Goal: Information Seeking & Learning: Learn about a topic

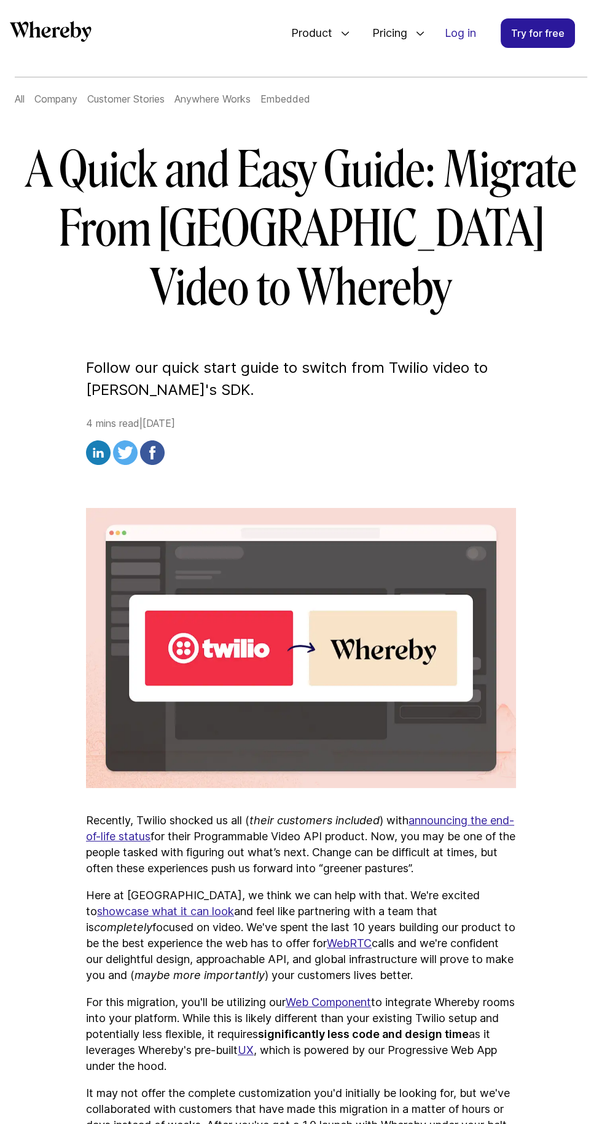
scroll to position [86, 0]
click at [345, 33] on icon at bounding box center [345, 33] width 10 height 10
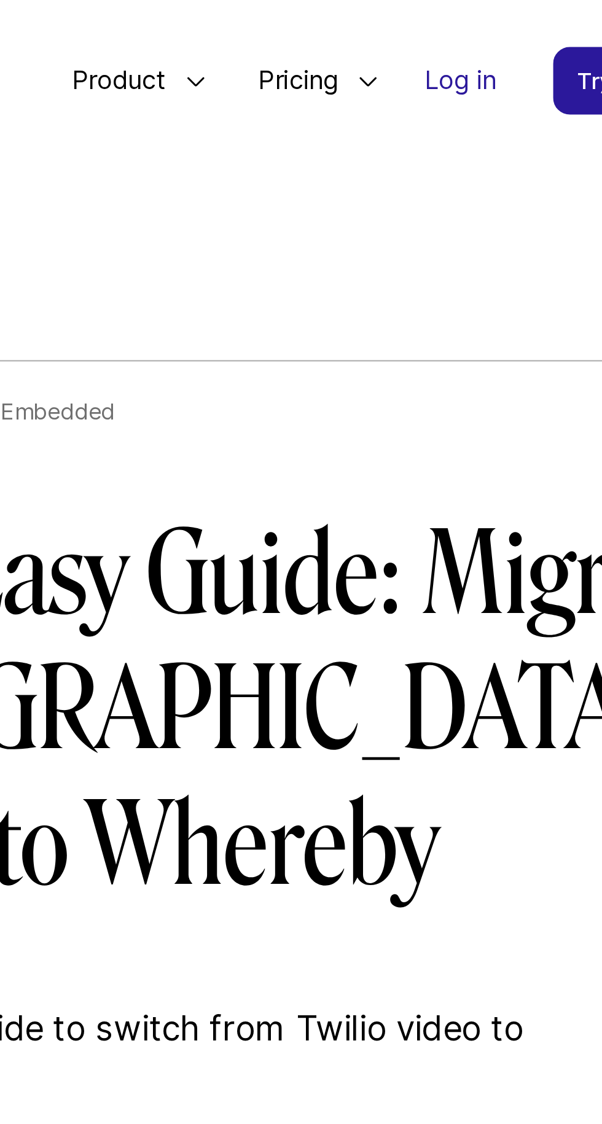
scroll to position [0, 0]
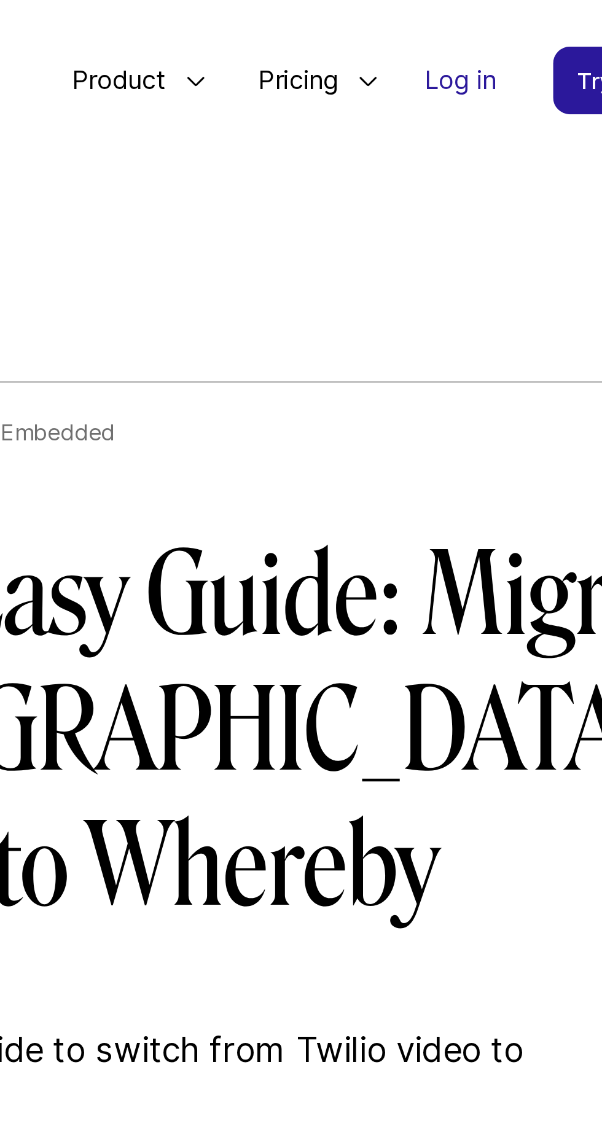
click at [0, 0] on div "Embedded Easily add custom video calls to your website or app Meetings Host bea…" at bounding box center [0, 0] width 0 height 0
click at [0, 0] on link "Meetings Host beautiful video meetings with no login or downloads" at bounding box center [0, 0] width 0 height 0
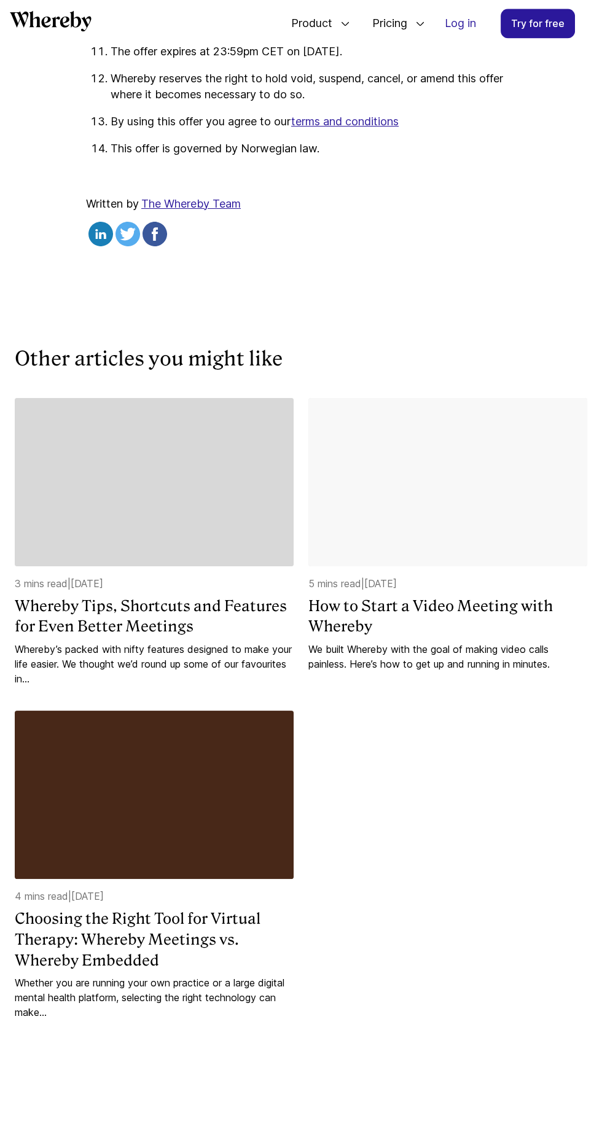
scroll to position [2505, 0]
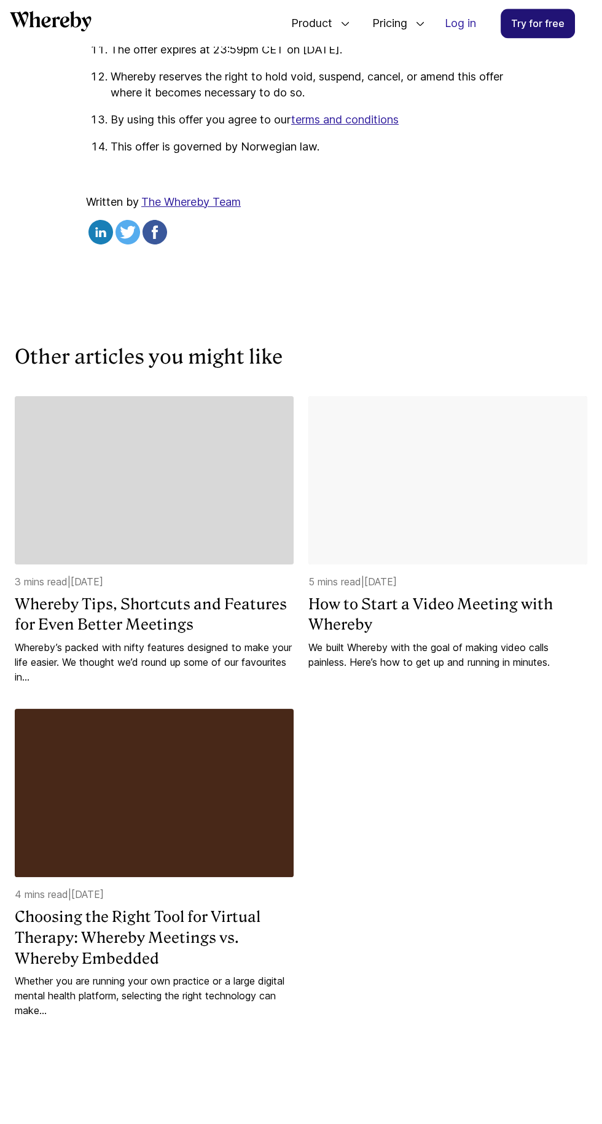
click at [546, 23] on link "Try for free" at bounding box center [538, 23] width 74 height 29
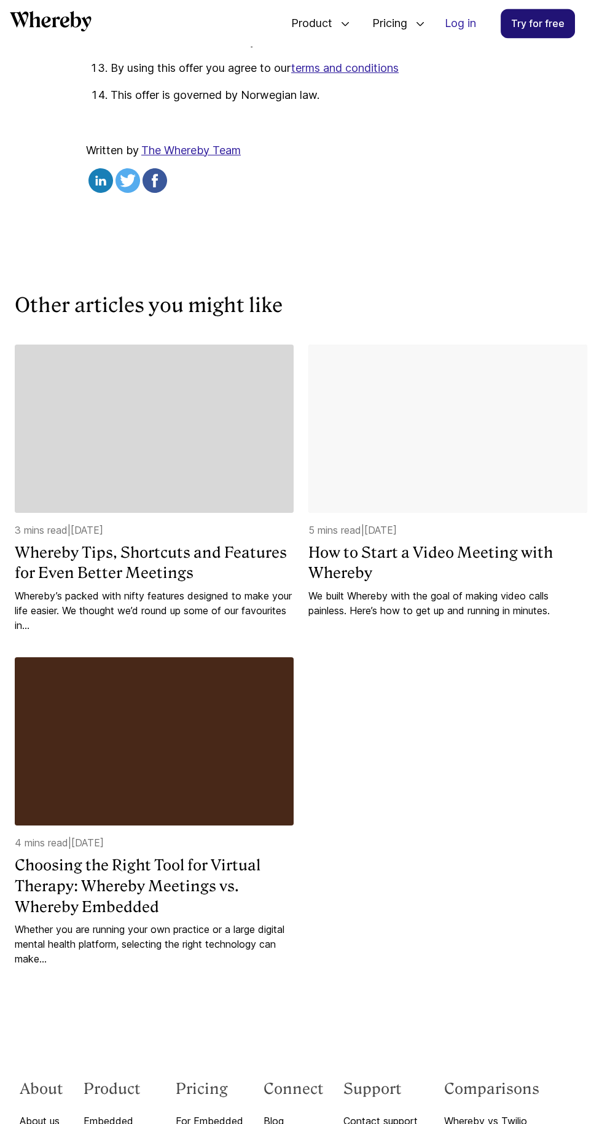
scroll to position [2593, 0]
